Goal: Information Seeking & Learning: Learn about a topic

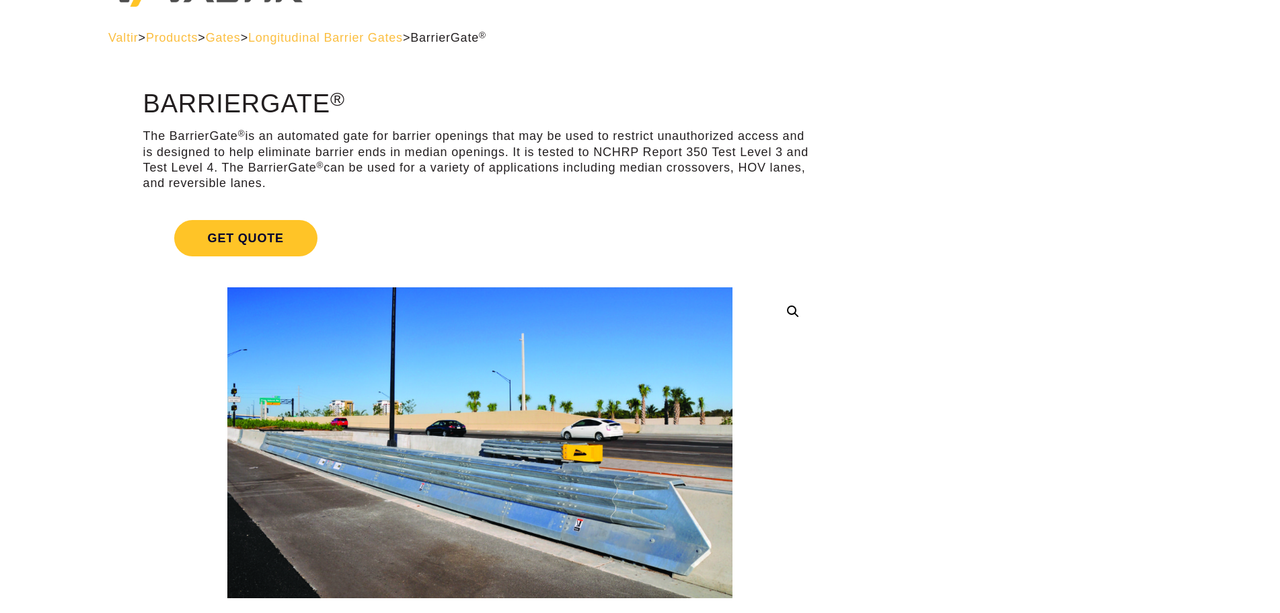
scroll to position [67, 0]
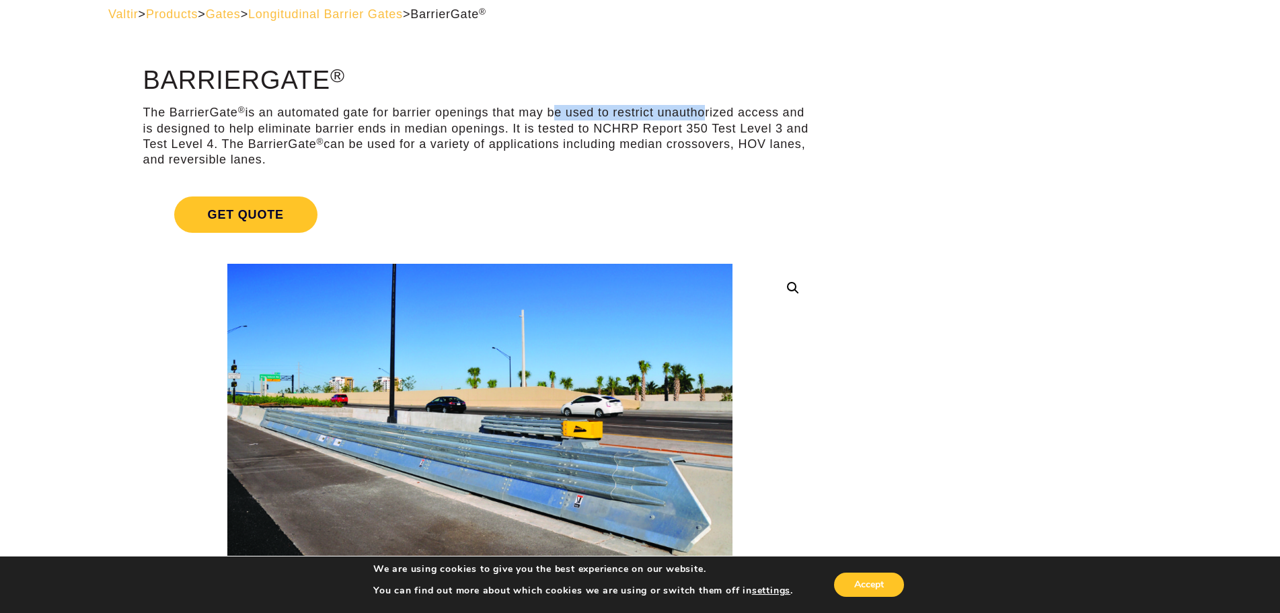
drag, startPoint x: 552, startPoint y: 105, endPoint x: 712, endPoint y: 117, distance: 160.5
click at [705, 117] on p "The BarrierGate ® is an automated gate for barrier openings that may be used to…" at bounding box center [480, 136] width 674 height 63
click at [721, 117] on p "The BarrierGate ® is an automated gate for barrier openings that may be used to…" at bounding box center [480, 136] width 674 height 63
drag, startPoint x: 740, startPoint y: 116, endPoint x: 848, endPoint y: 106, distance: 108.1
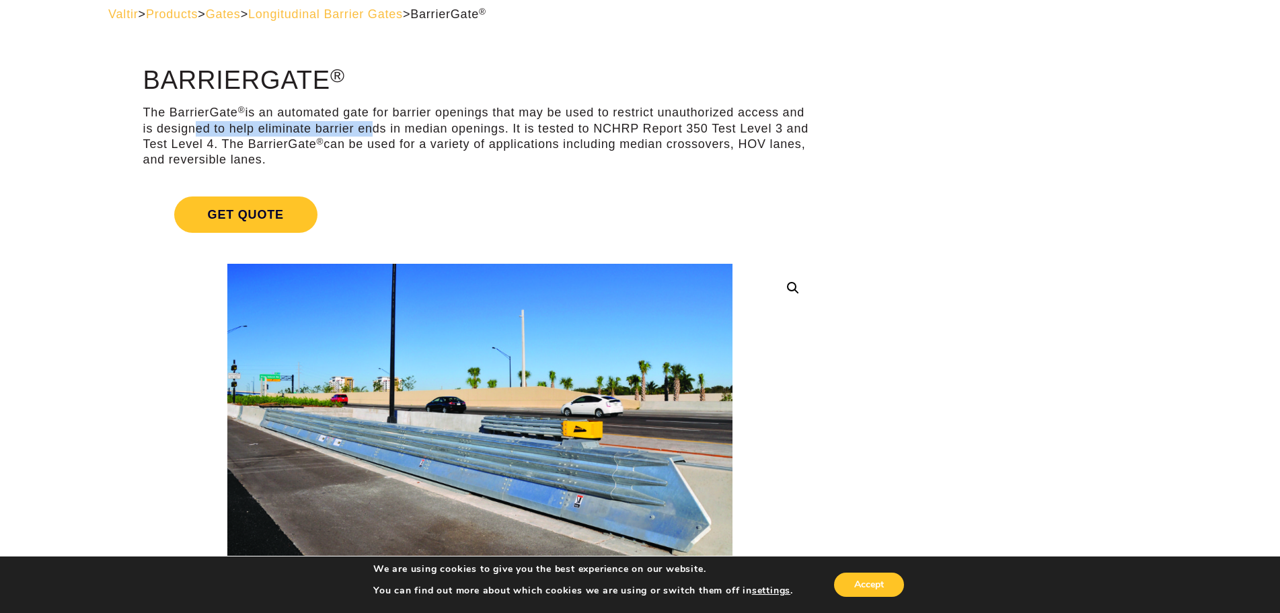
drag, startPoint x: 192, startPoint y: 137, endPoint x: 366, endPoint y: 132, distance: 174.3
click at [364, 132] on p "The BarrierGate ® is an automated gate for barrier openings that may be used to…" at bounding box center [480, 136] width 674 height 63
click at [422, 141] on p "The BarrierGate ® is an automated gate for barrier openings that may be used to…" at bounding box center [480, 136] width 674 height 63
drag, startPoint x: 385, startPoint y: 125, endPoint x: 518, endPoint y: 126, distance: 132.5
click at [518, 126] on p "The BarrierGate ® is an automated gate for barrier openings that may be used to…" at bounding box center [480, 136] width 674 height 63
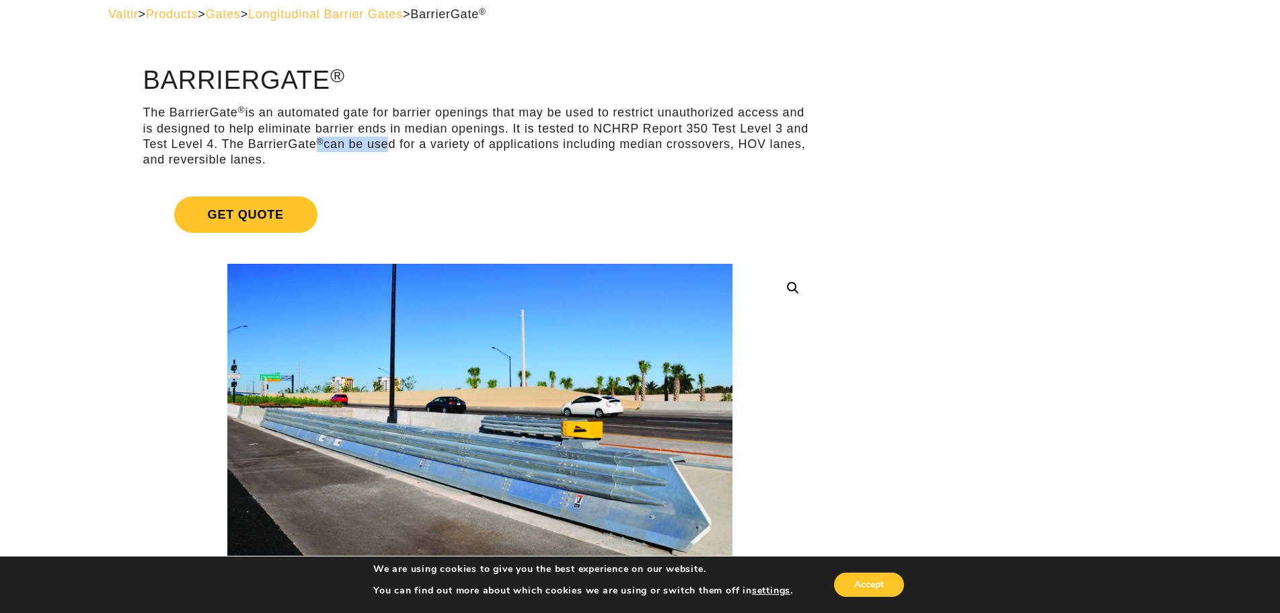
drag, startPoint x: 307, startPoint y: 145, endPoint x: 420, endPoint y: 143, distance: 113.0
click at [408, 144] on p "The BarrierGate ® is an automated gate for barrier openings that may be used to…" at bounding box center [480, 136] width 674 height 63
click at [427, 142] on p "The BarrierGate ® is an automated gate for barrier openings that may be used to…" at bounding box center [480, 136] width 674 height 63
drag, startPoint x: 491, startPoint y: 151, endPoint x: 618, endPoint y: 153, distance: 127.1
click at [537, 153] on p "The BarrierGate ® is an automated gate for barrier openings that may be used to…" at bounding box center [480, 136] width 674 height 63
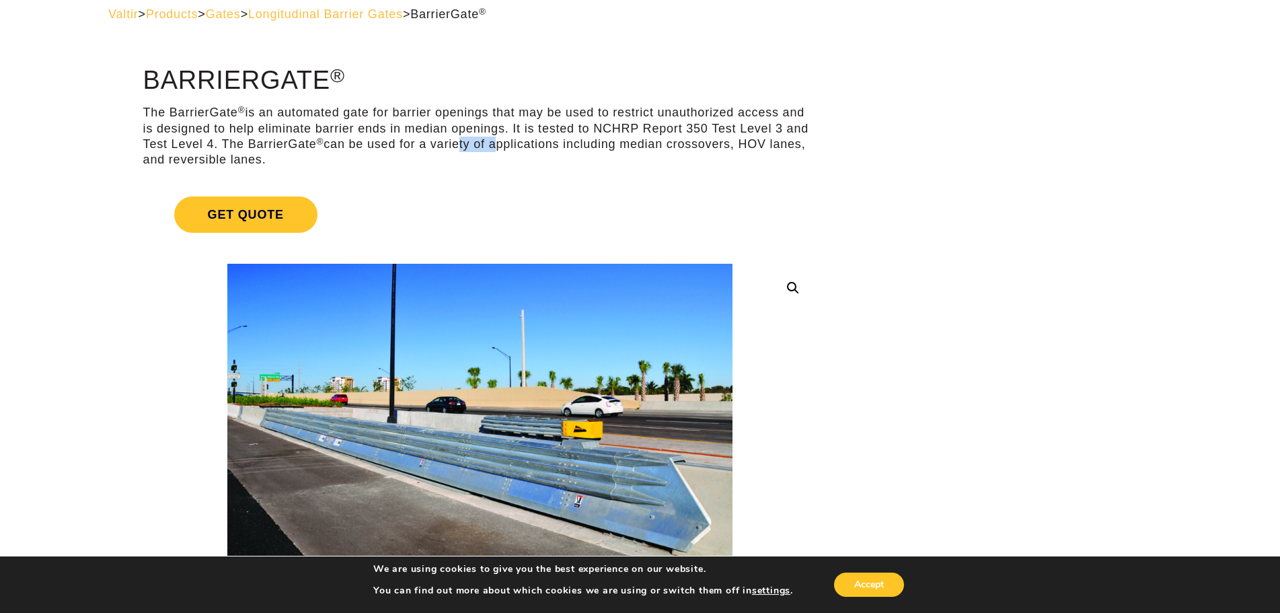
click at [695, 146] on p "The BarrierGate ® is an automated gate for barrier openings that may be used to…" at bounding box center [480, 136] width 674 height 63
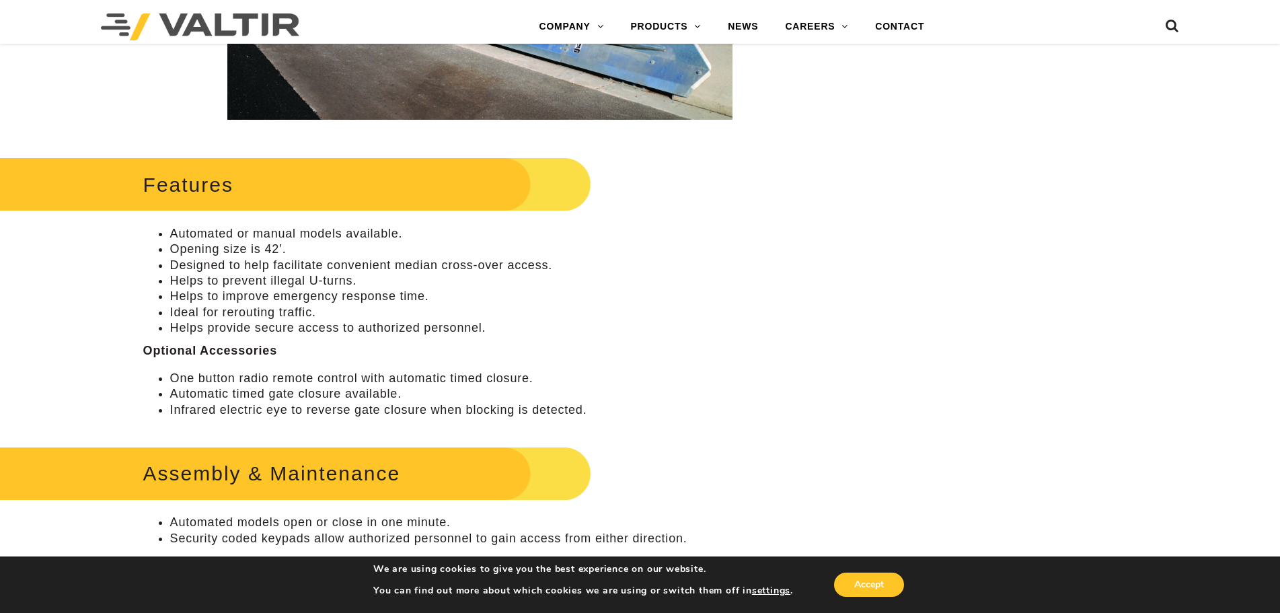
scroll to position [605, 0]
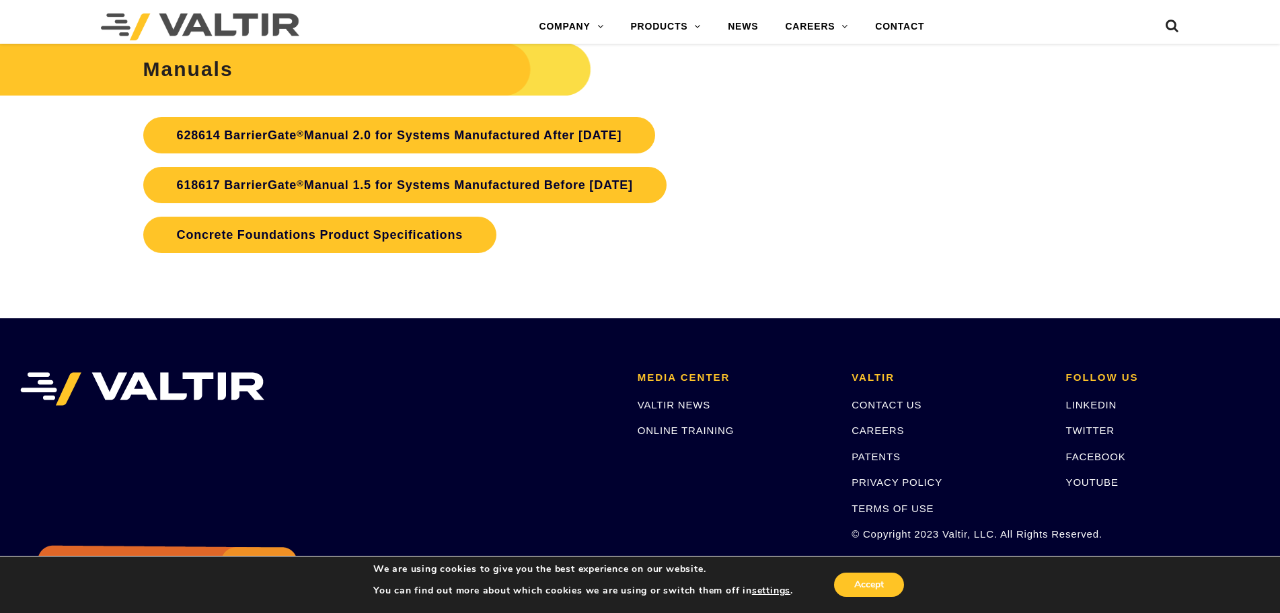
scroll to position [3404, 0]
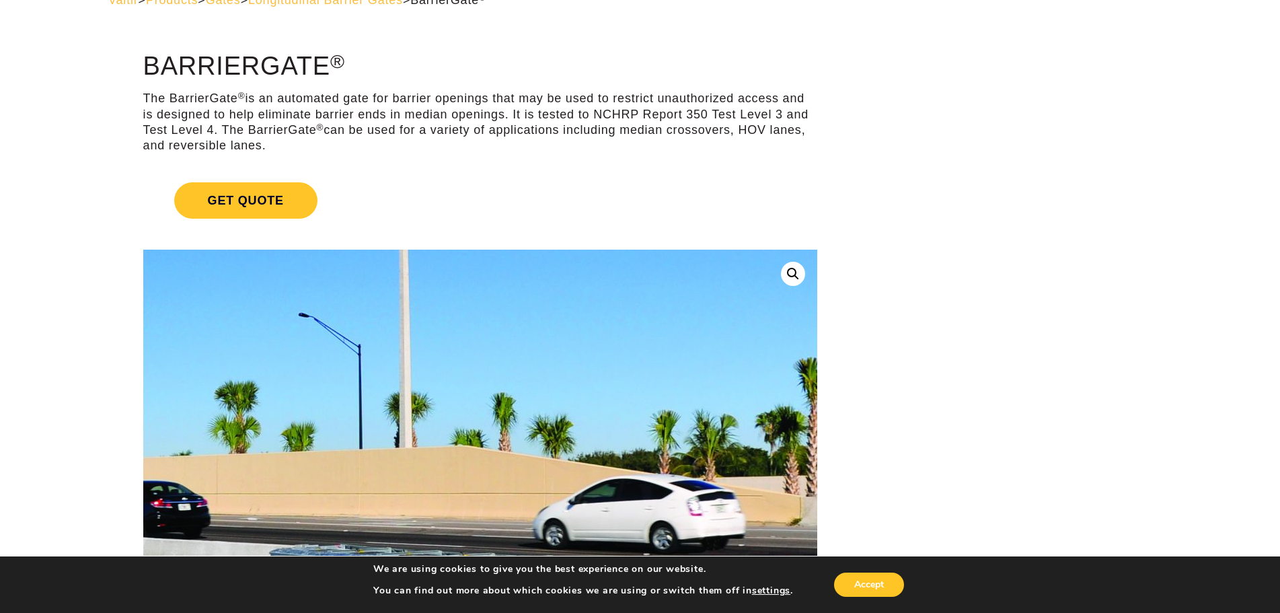
scroll to position [269, 0]
